Goal: Information Seeking & Learning: Learn about a topic

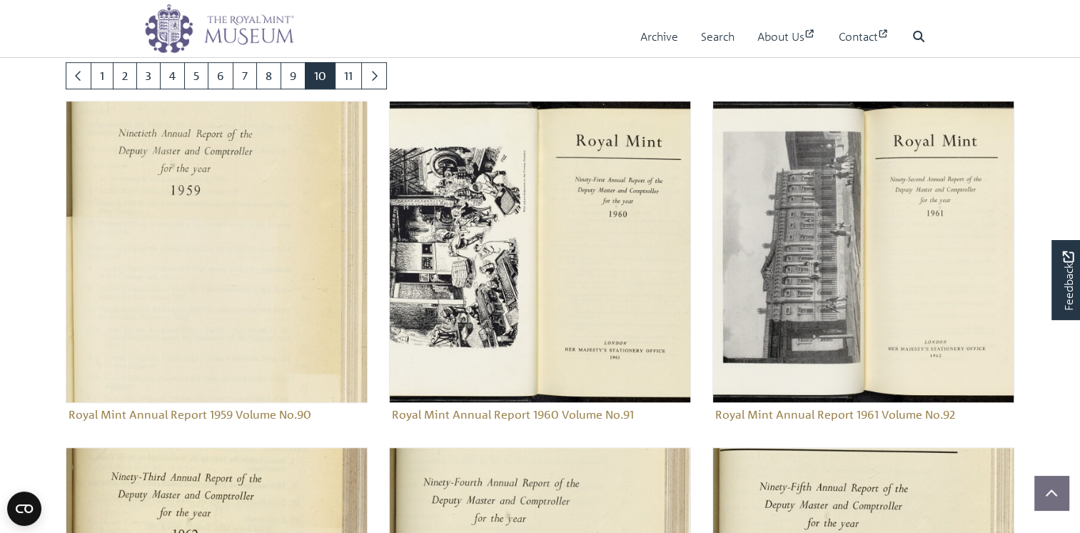
scroll to position [874, 0]
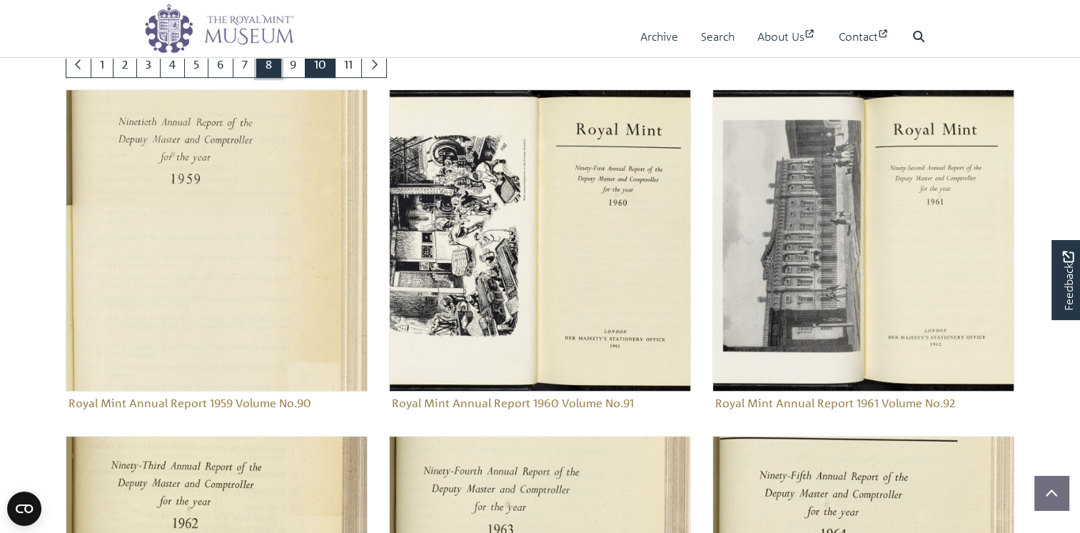
click at [281, 78] on link "8" at bounding box center [268, 64] width 25 height 27
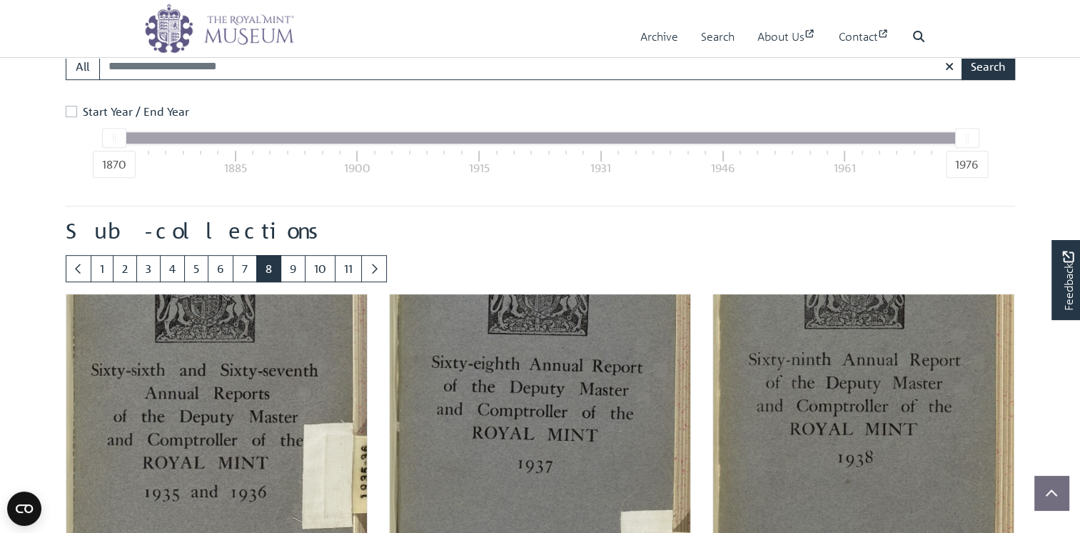
scroll to position [922, 0]
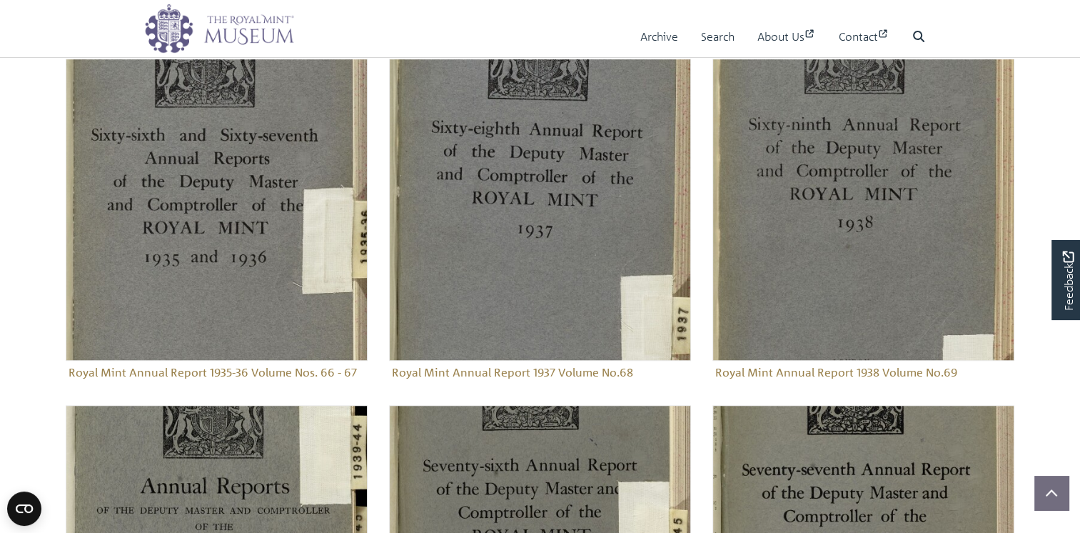
click at [233, 47] on link "6" at bounding box center [221, 33] width 26 height 27
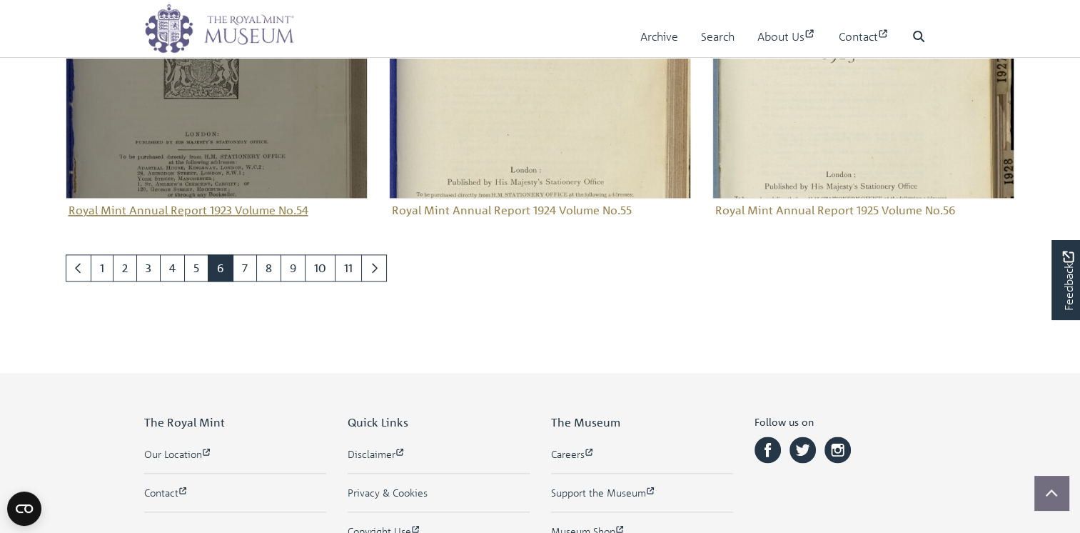
scroll to position [1921, 0]
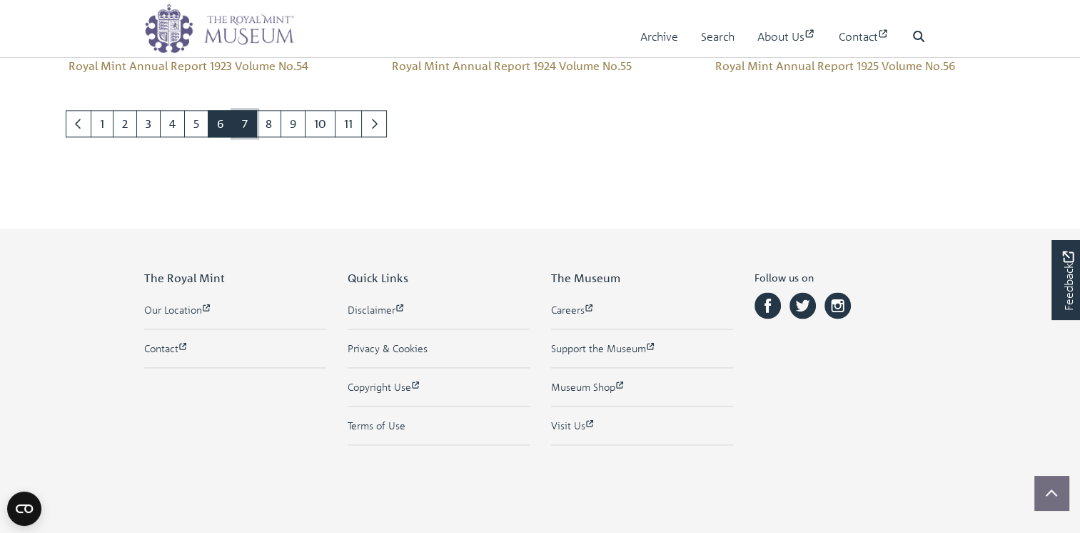
click at [257, 137] on link "7" at bounding box center [245, 123] width 24 height 27
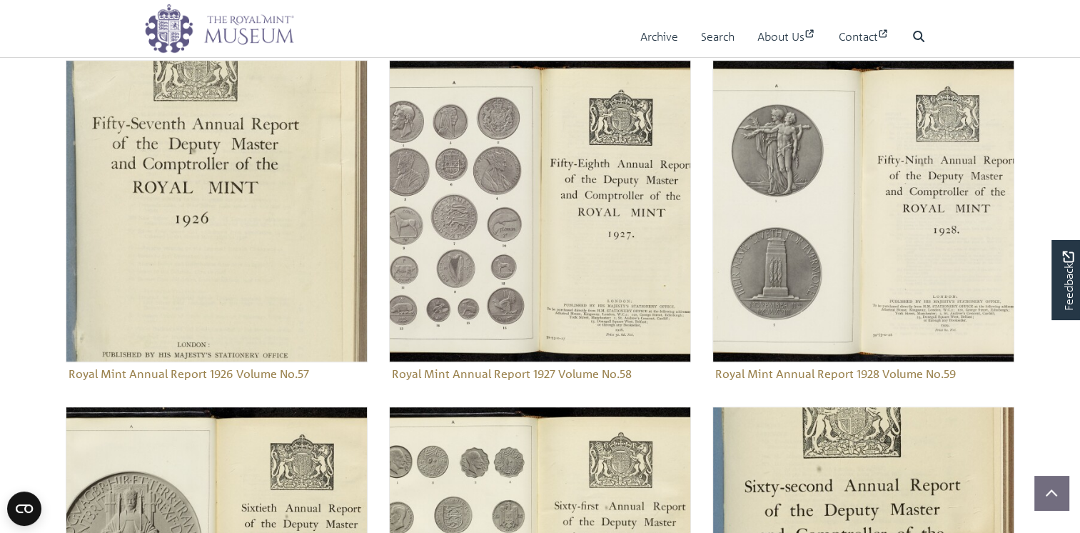
scroll to position [922, 0]
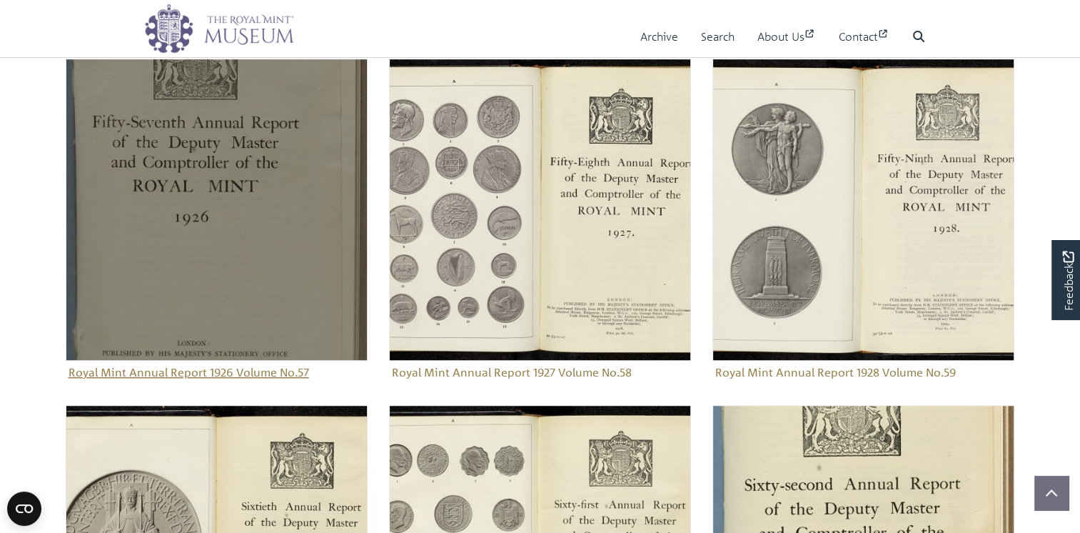
click at [203, 311] on img "Sub-collection" at bounding box center [217, 210] width 302 height 302
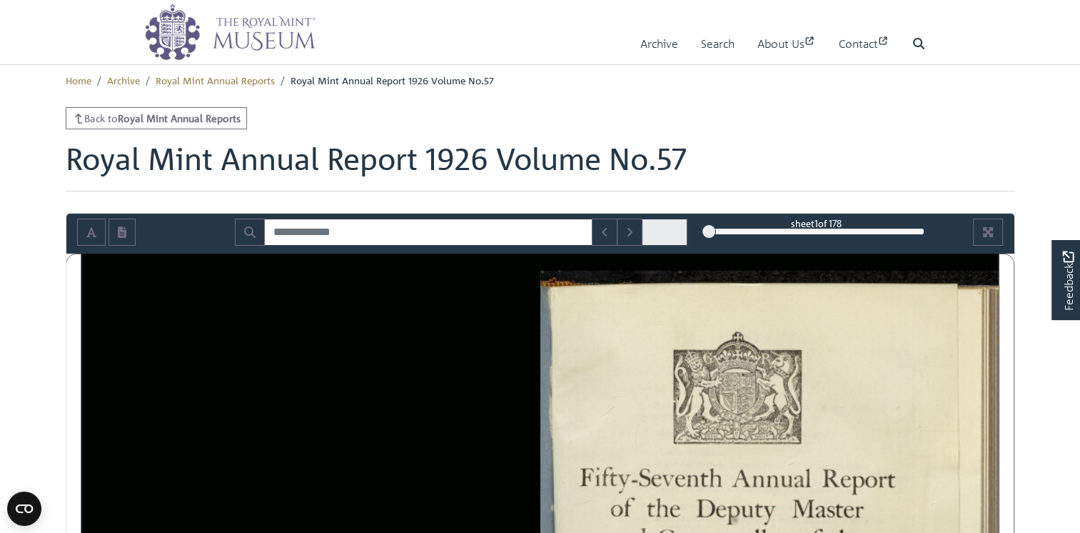
click at [845, 238] on div "1" at bounding box center [817, 231] width 216 height 14
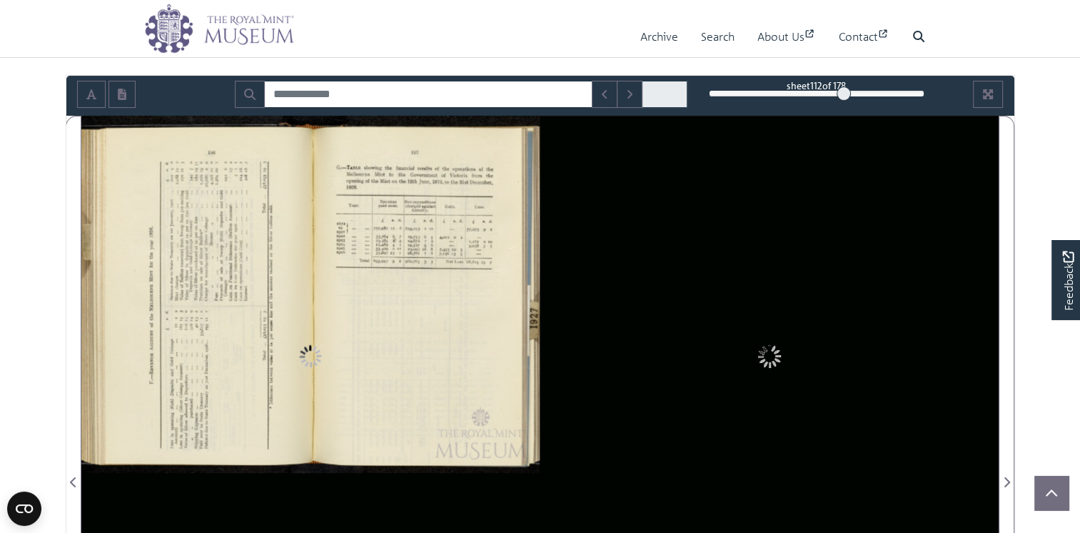
scroll to position [143, 0]
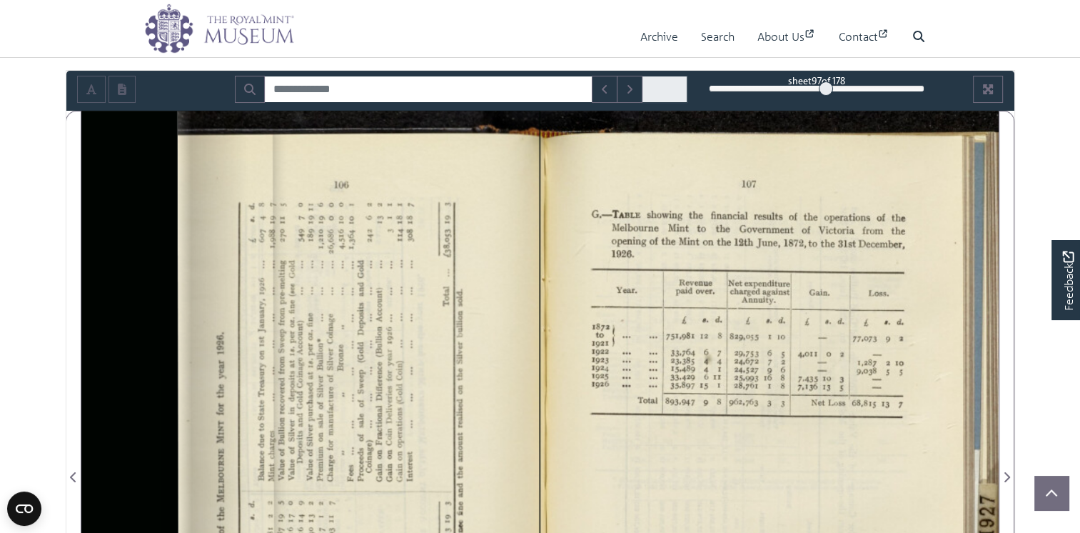
click at [825, 96] on div "97" at bounding box center [817, 88] width 216 height 14
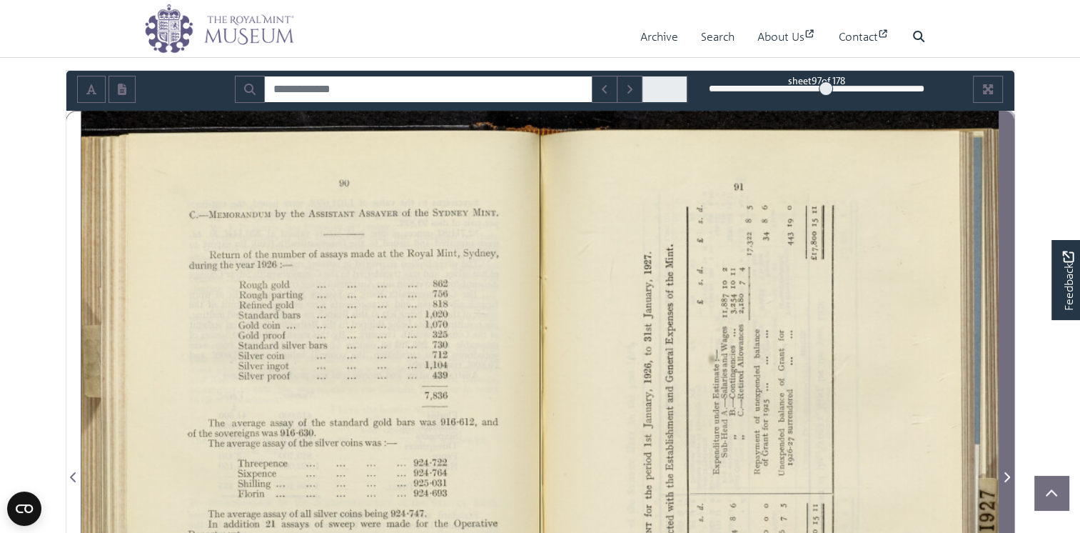
click at [1007, 482] on icon "Next Page" at bounding box center [1008, 477] width 6 height 10
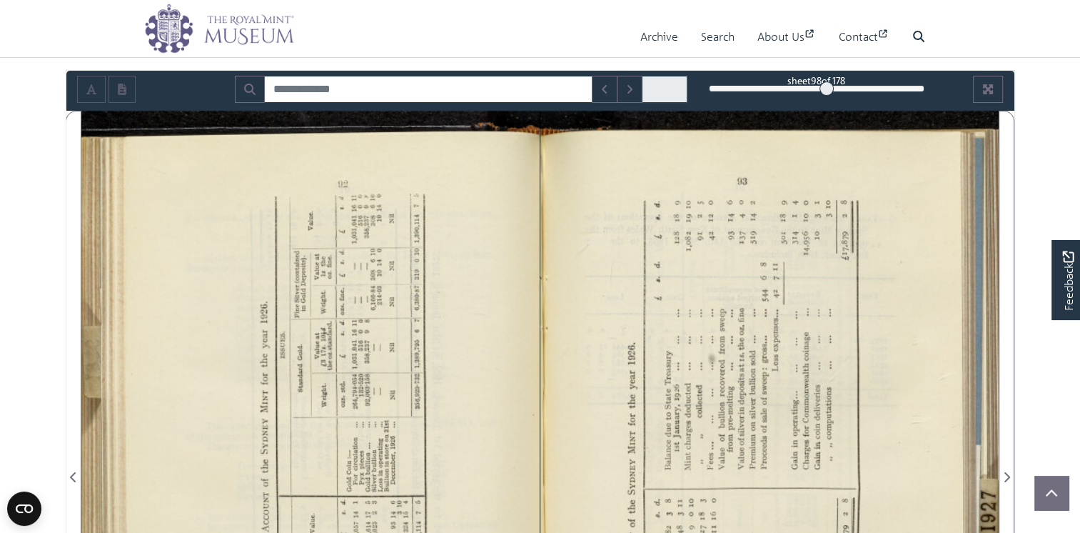
click at [562, 313] on div at bounding box center [770, 468] width 458 height 715
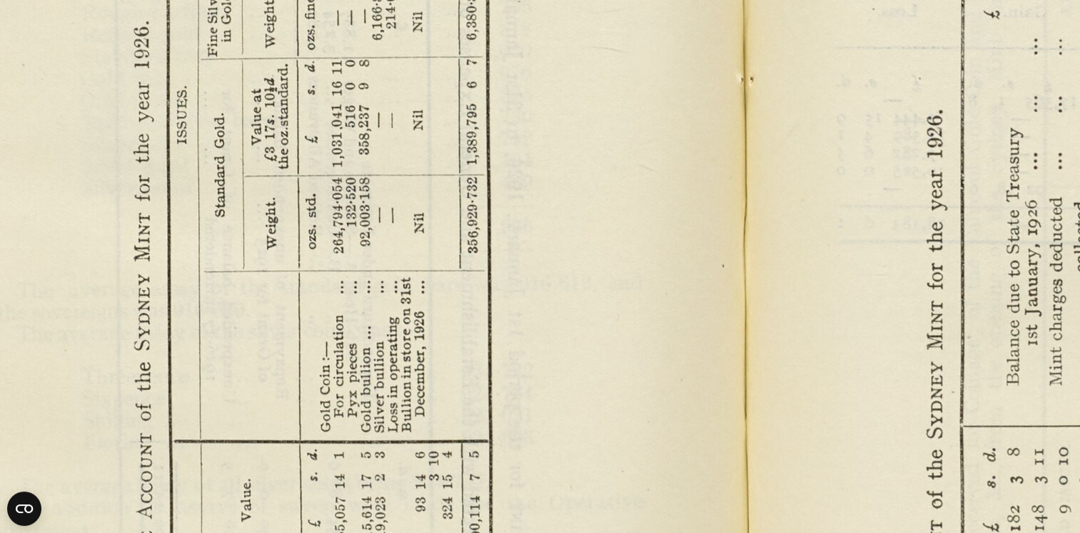
click at [633, 108] on img at bounding box center [737, 380] width 1979 height 1542
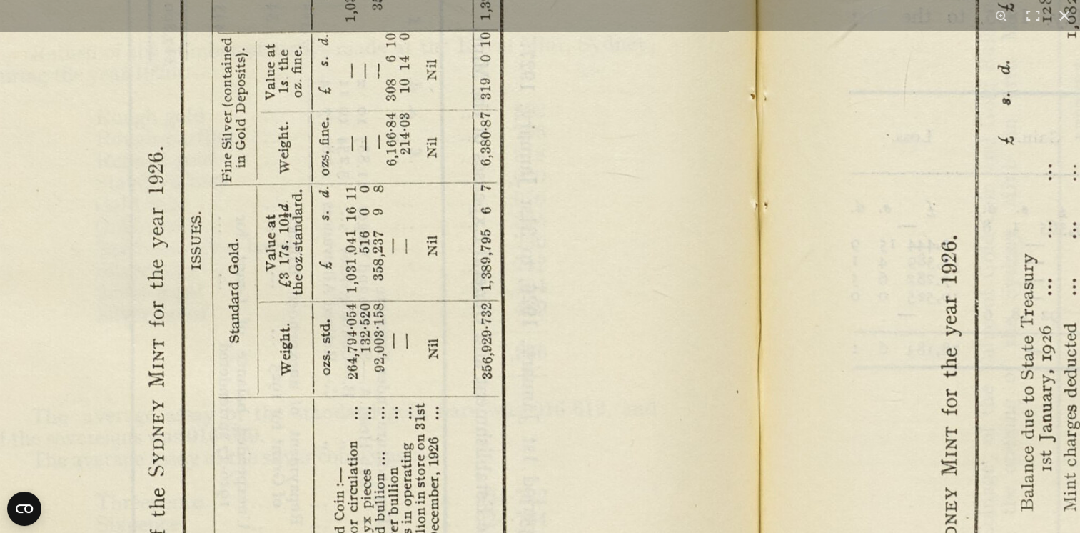
click at [625, 512] on img at bounding box center [751, 506] width 1979 height 1542
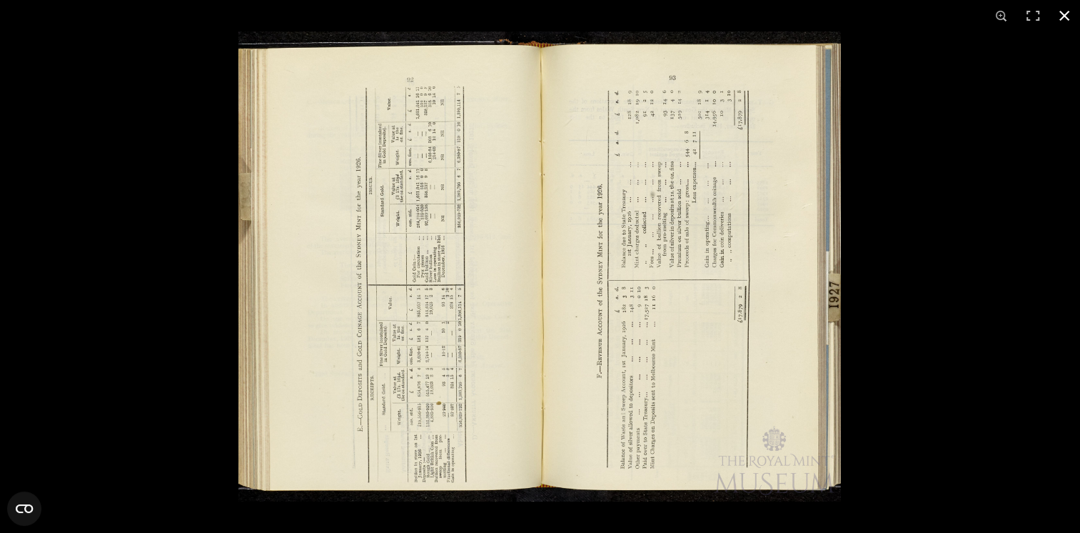
click at [963, 396] on div at bounding box center [778, 297] width 1080 height 533
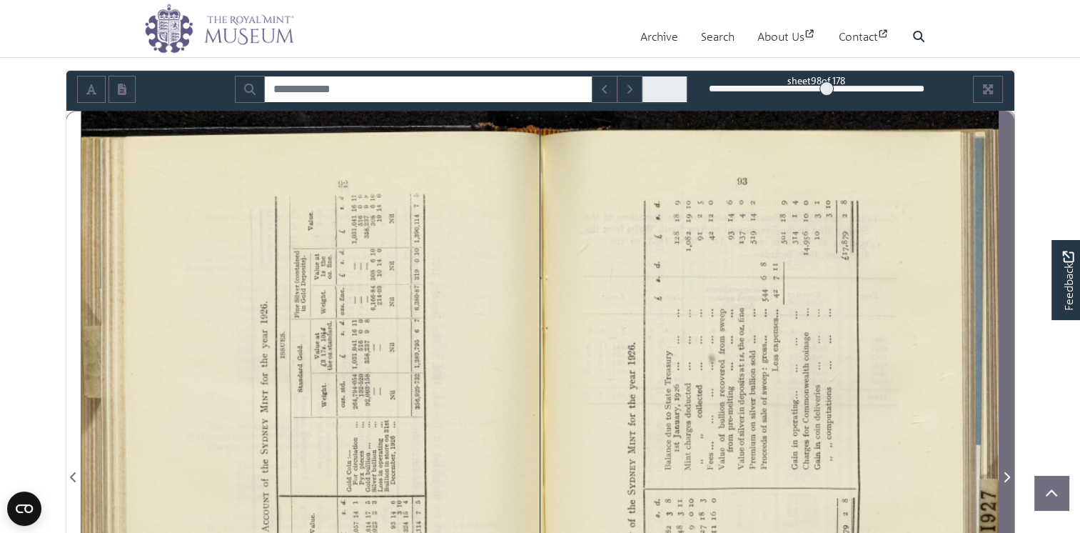
click at [1008, 483] on icon "Next Page" at bounding box center [1006, 476] width 7 height 11
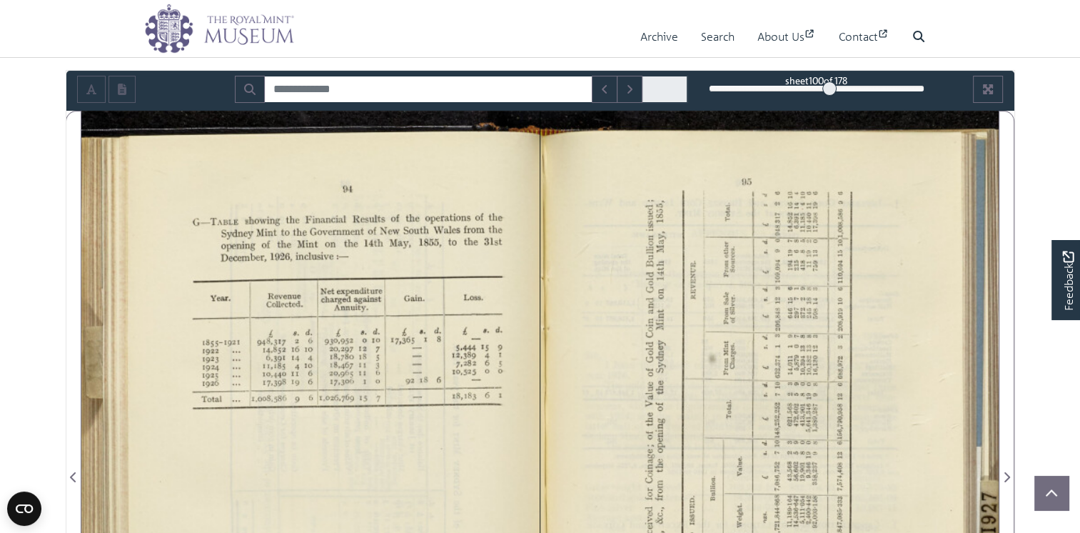
click at [461, 302] on div at bounding box center [310, 468] width 458 height 715
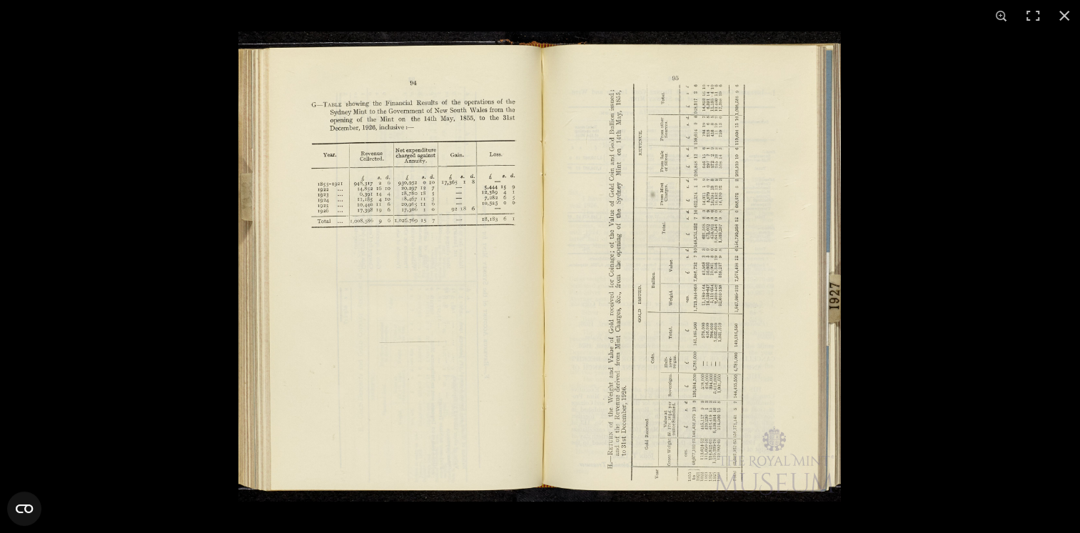
click at [723, 234] on img at bounding box center [539, 266] width 603 height 470
